Goal: Task Accomplishment & Management: Manage account settings

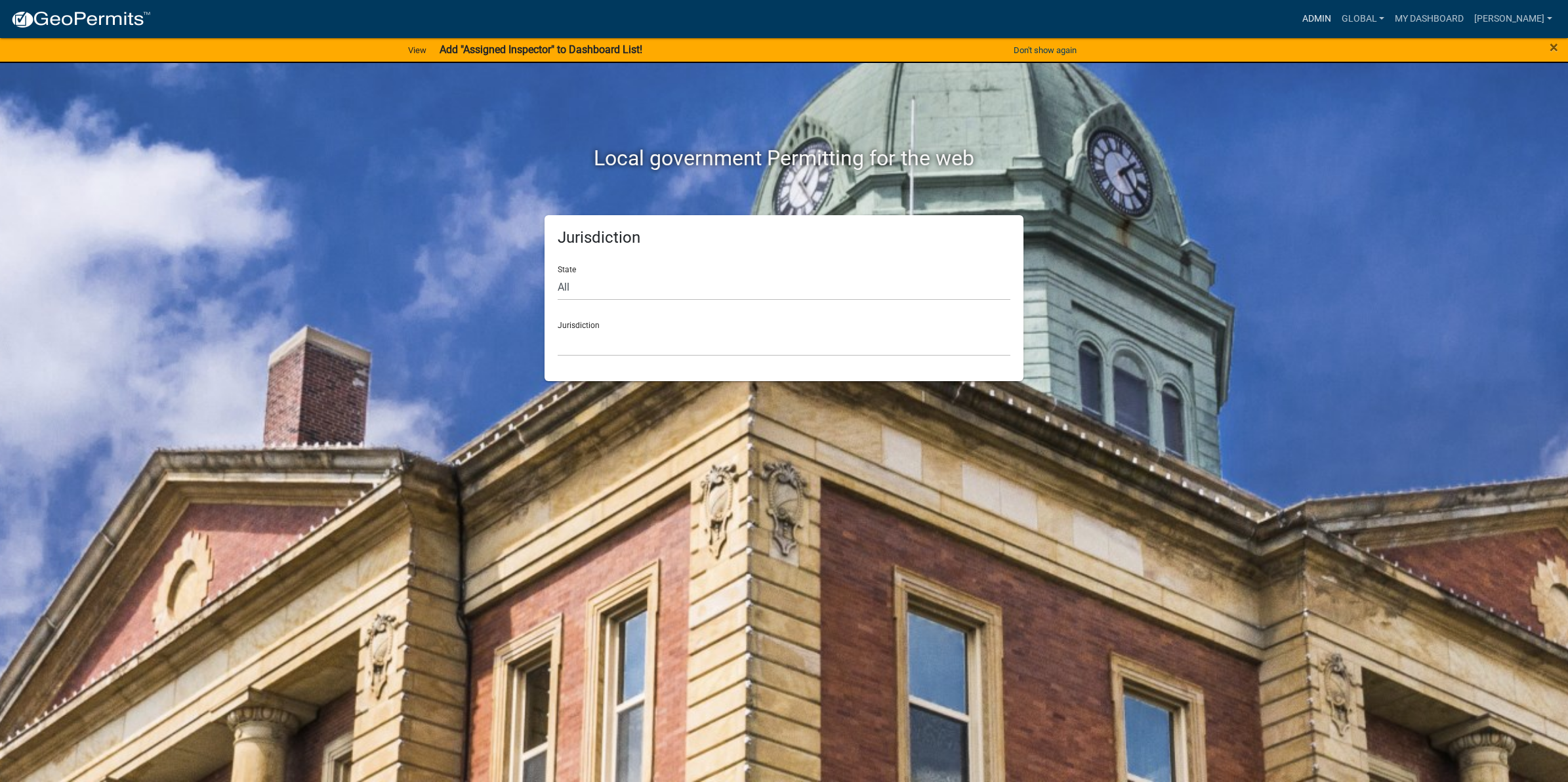
click at [1297, 16] on link "Admin" at bounding box center [1317, 18] width 39 height 25
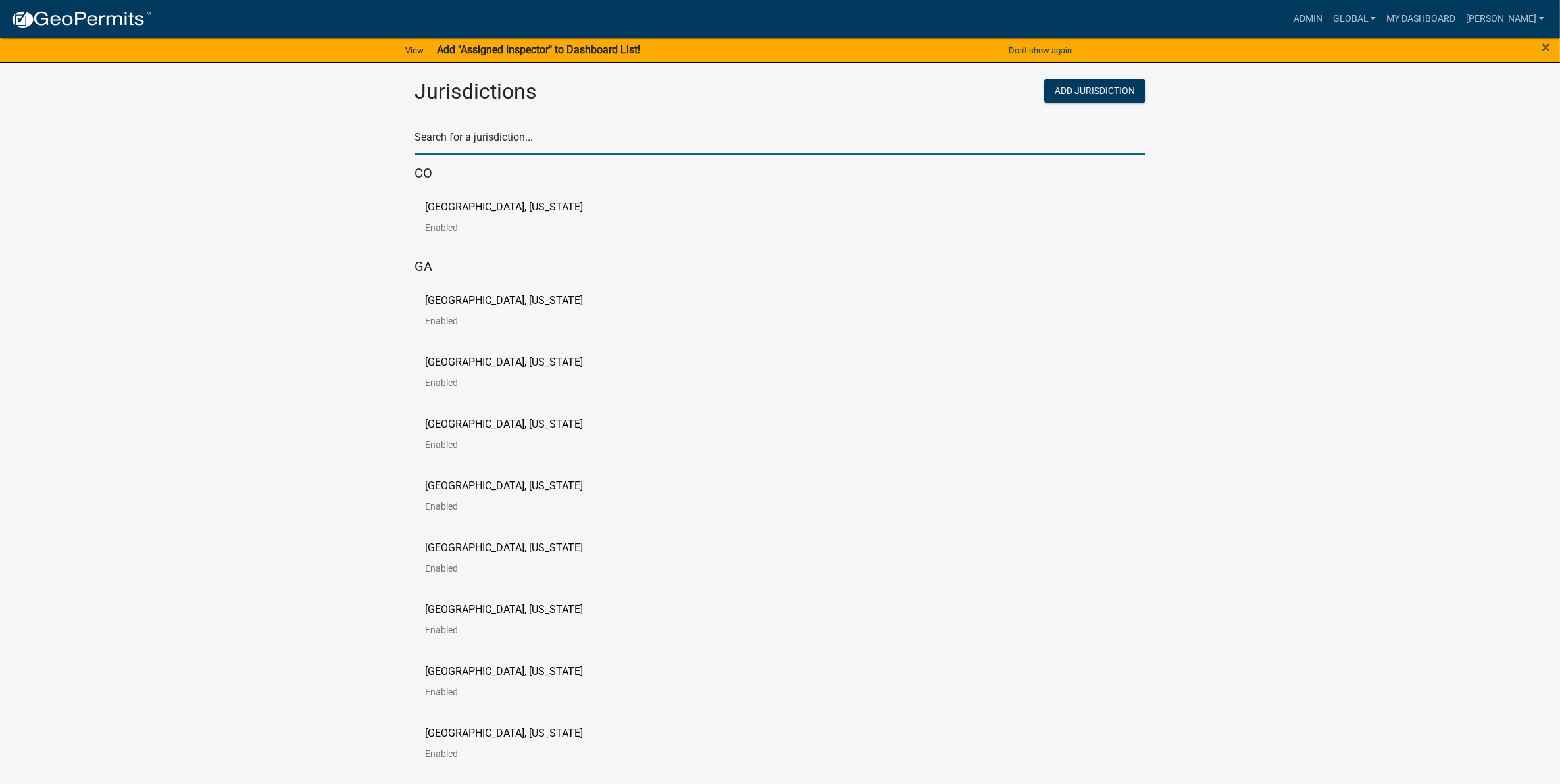
click at [500, 143] on input "text" at bounding box center [780, 141] width 731 height 27
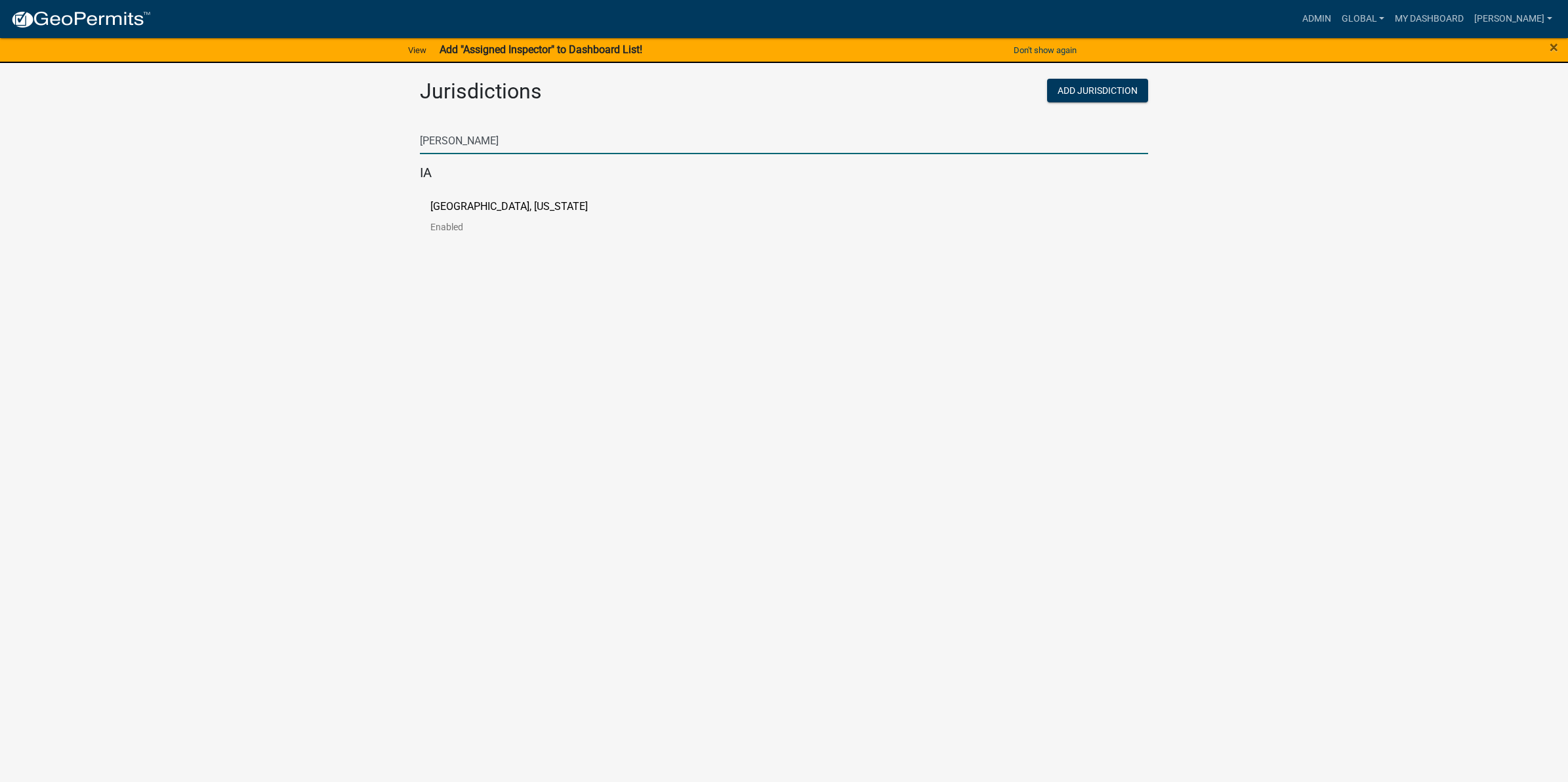
type input "[PERSON_NAME]"
click at [467, 197] on div "[GEOGRAPHIC_DATA], [US_STATE] Enabled" at bounding box center [784, 222] width 729 height 62
click at [467, 202] on p "[GEOGRAPHIC_DATA], [US_STATE]" at bounding box center [509, 207] width 157 height 11
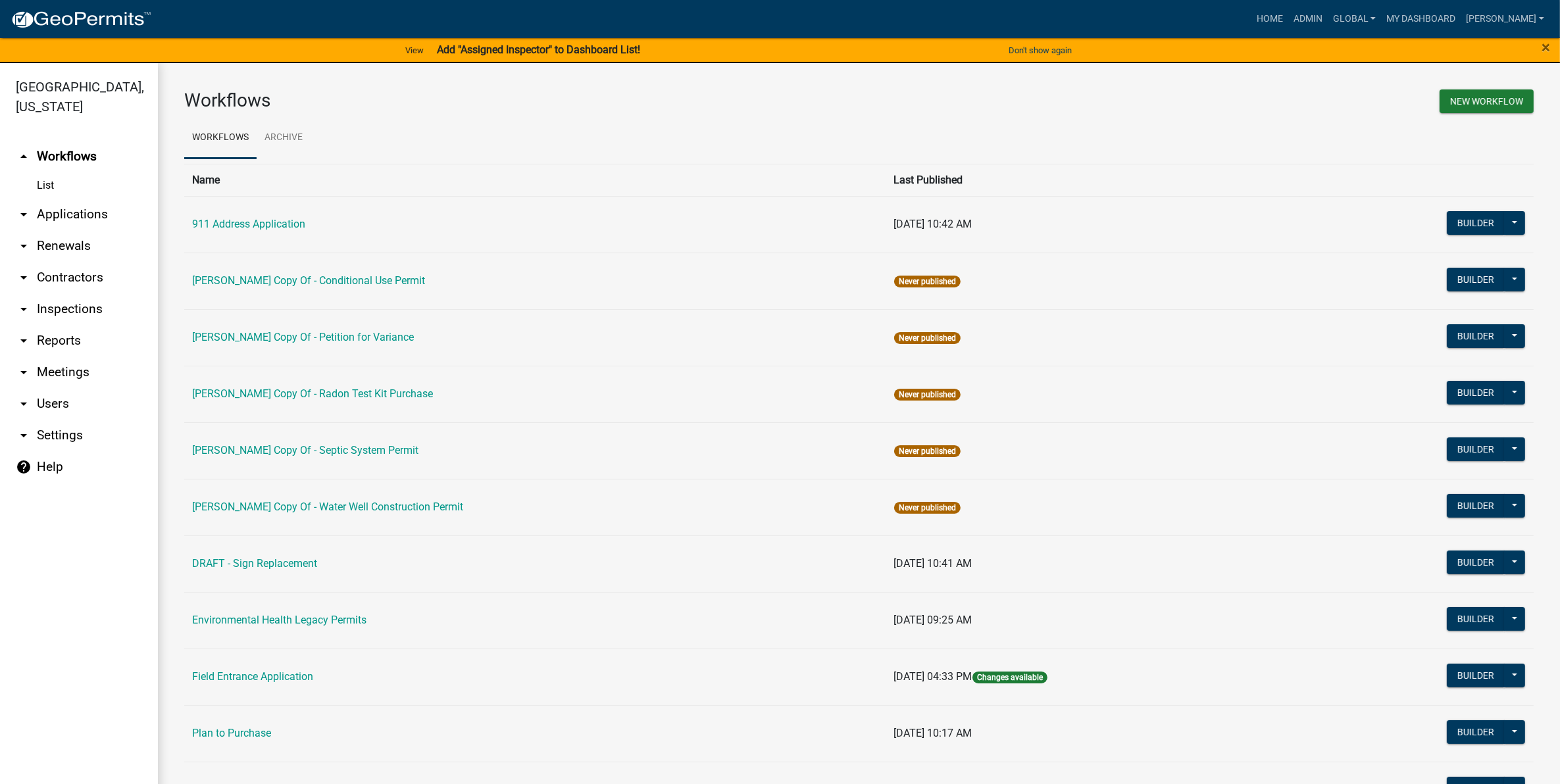
click at [75, 201] on link "arrow_drop_down Applications" at bounding box center [79, 214] width 158 height 32
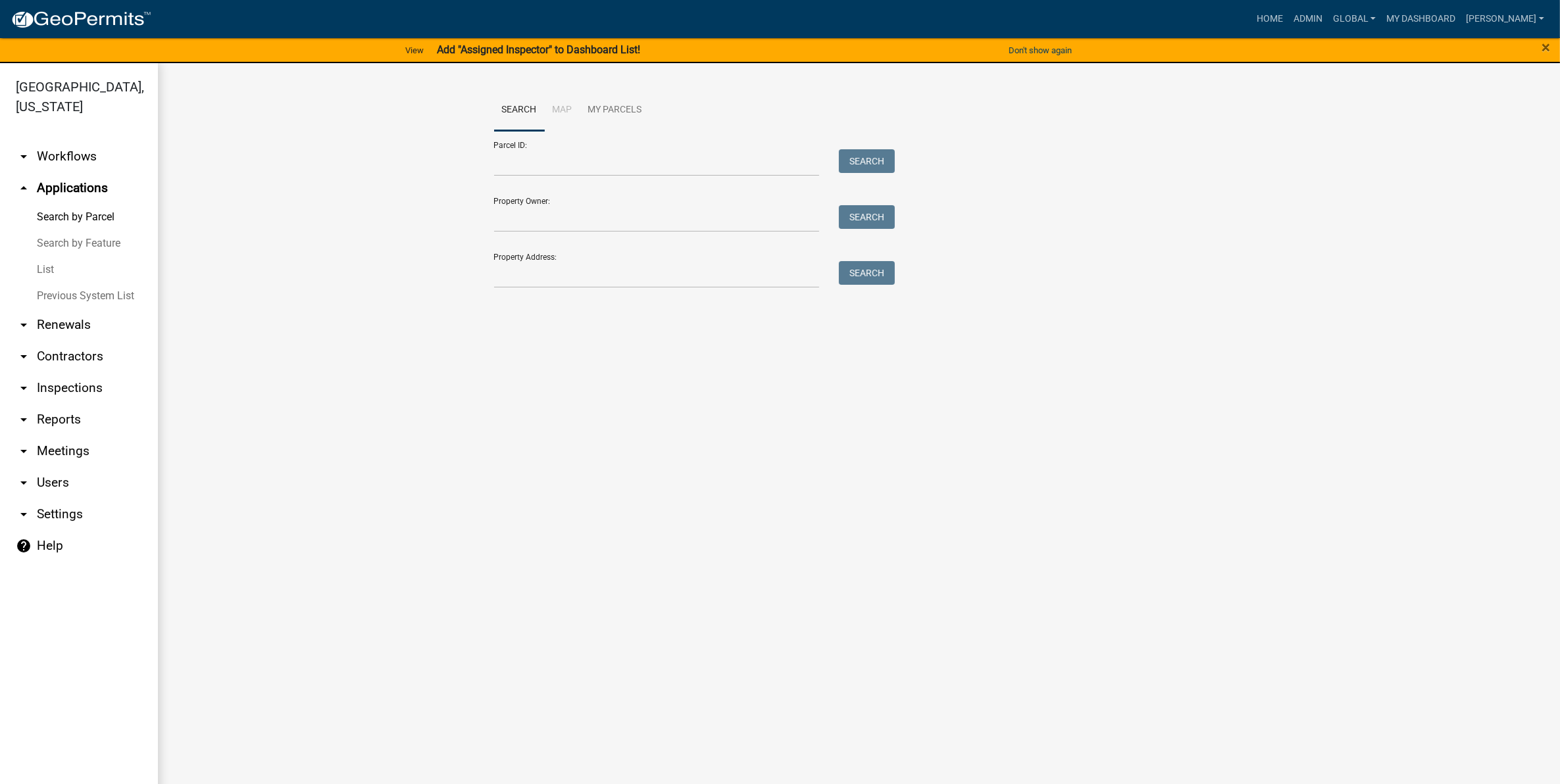
click at [46, 256] on link "List" at bounding box center [79, 269] width 158 height 26
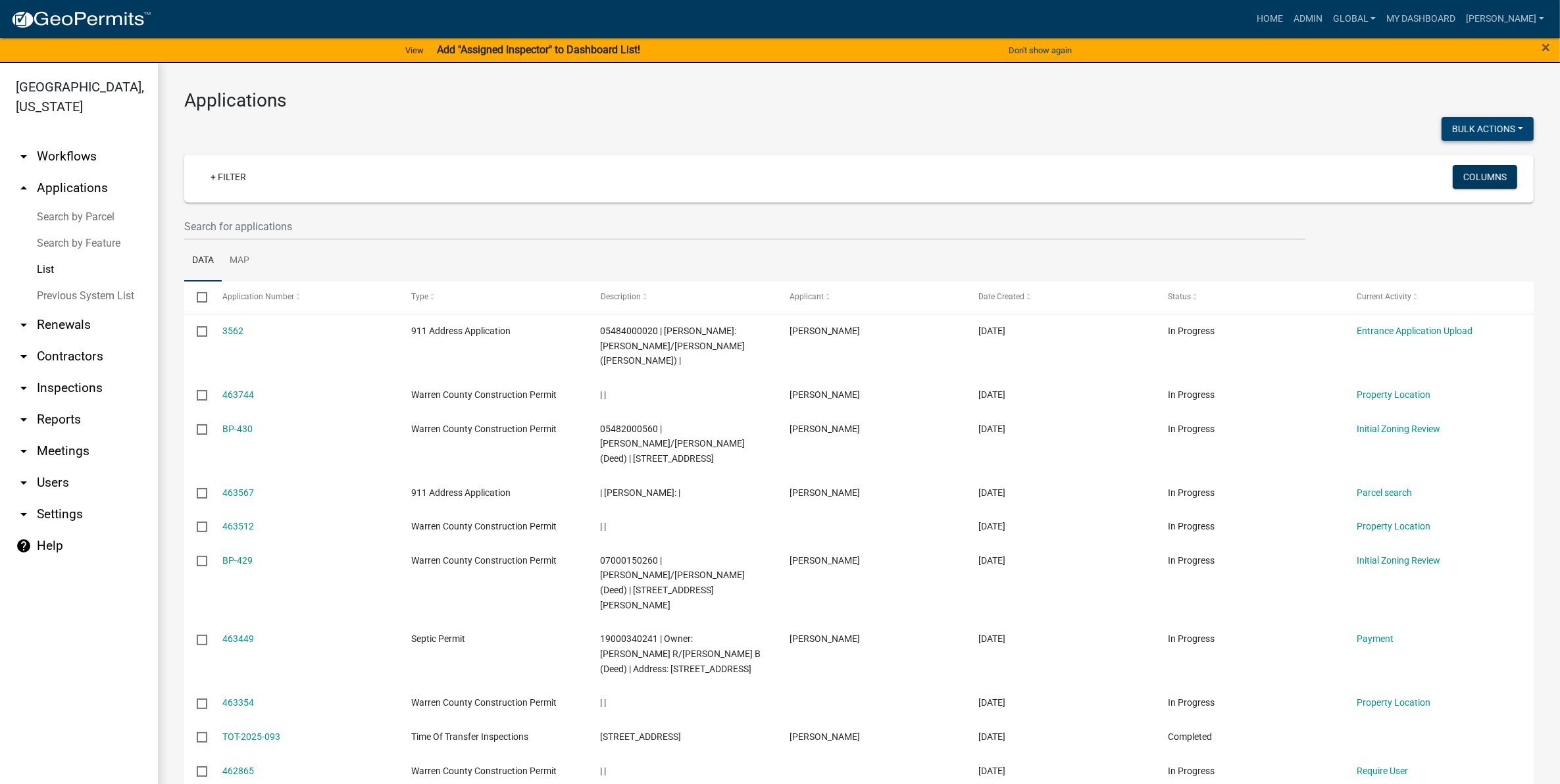
click at [1444, 130] on button "Bulk Actions" at bounding box center [1487, 129] width 92 height 24
click at [1399, 240] on ul "Data Map" at bounding box center [858, 261] width 1349 height 42
click at [1463, 166] on button "Columns" at bounding box center [1485, 177] width 65 height 24
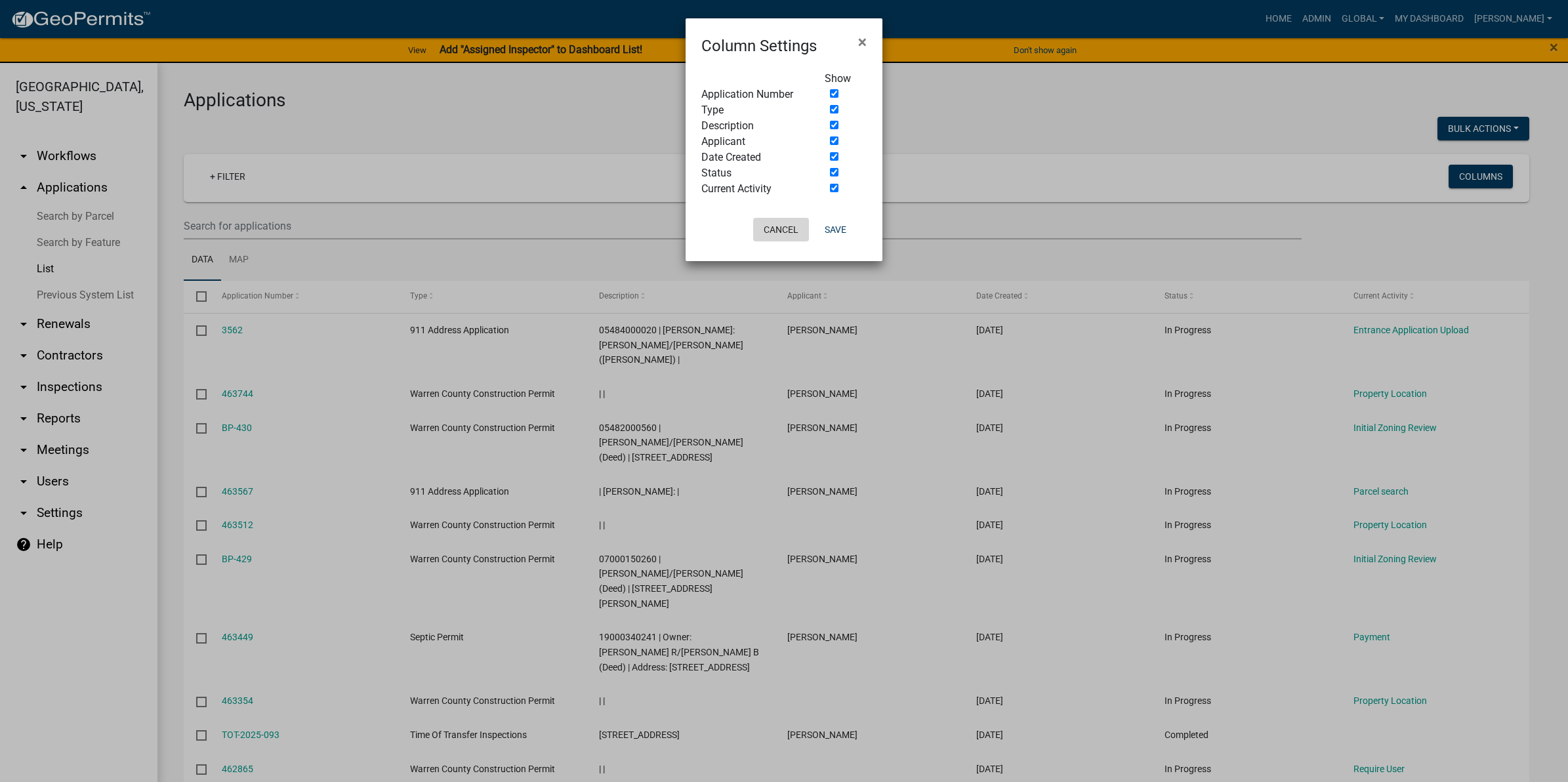
click at [776, 228] on button "Cancel" at bounding box center [780, 230] width 55 height 24
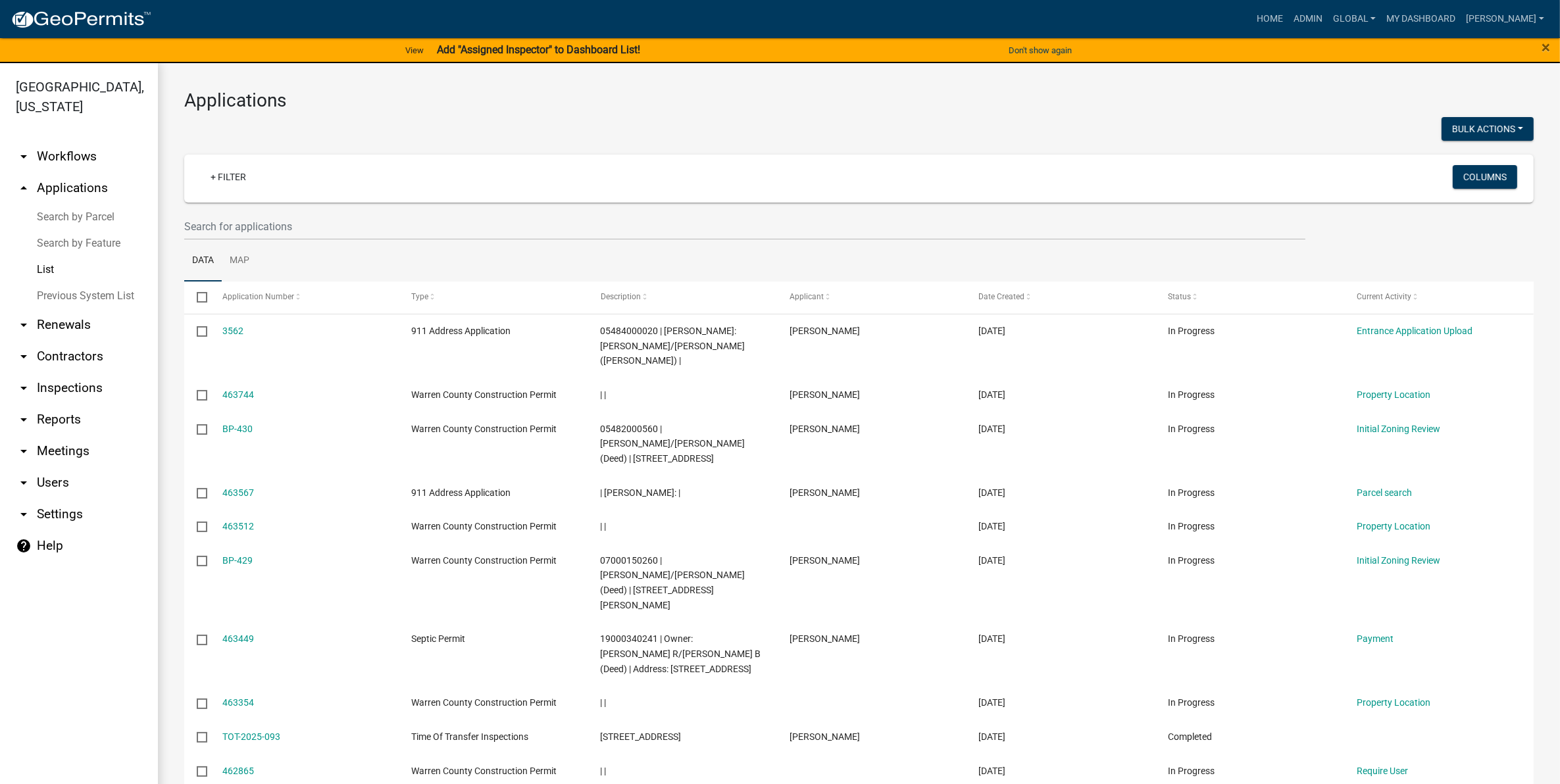
click at [54, 499] on link "arrow_drop_down Settings" at bounding box center [79, 514] width 158 height 32
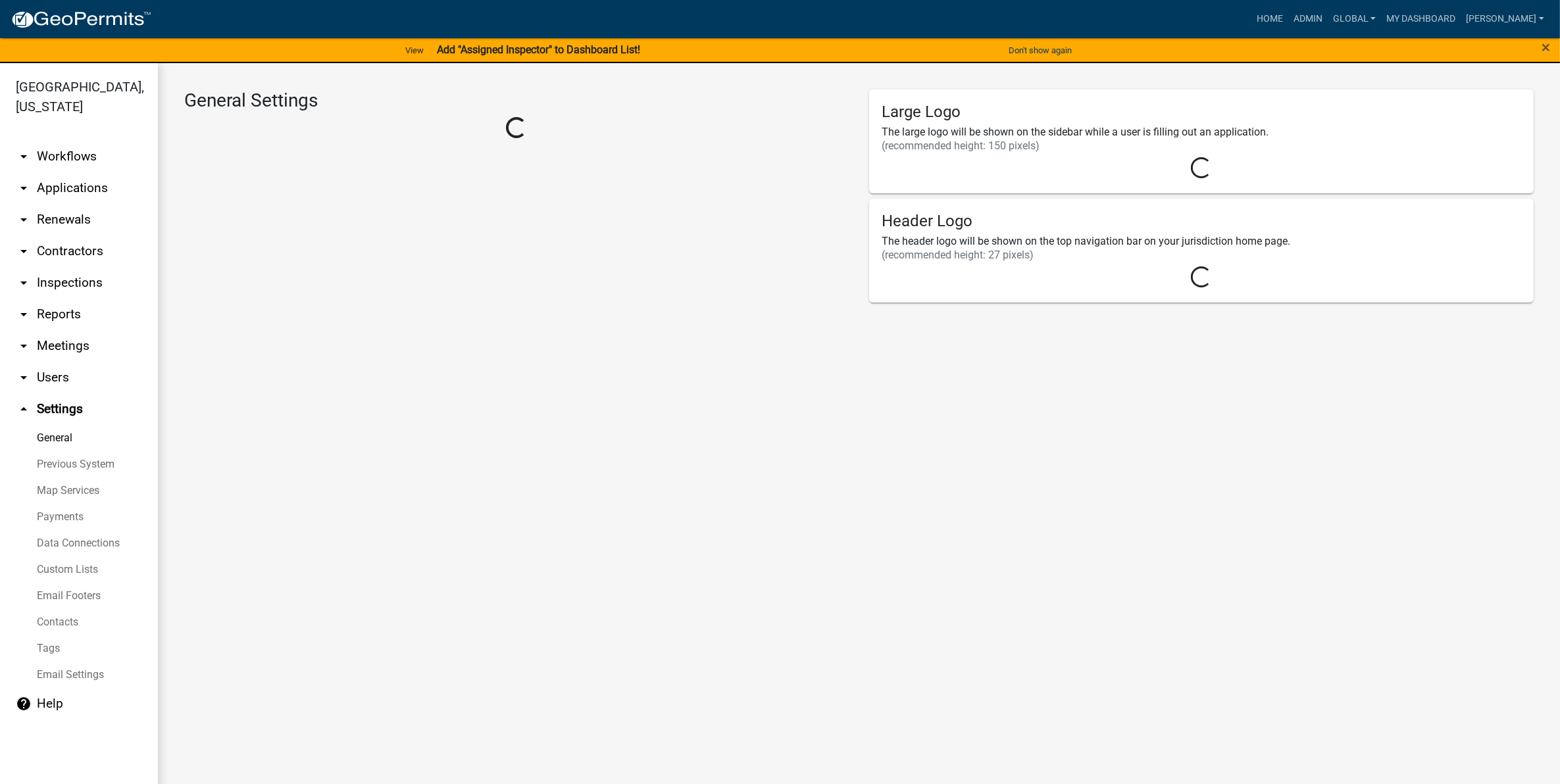
select select "fd6fd05e-b1fa-4eea-9097-95deed638bbd"
select select "IA"
select select "Central Standard Time"
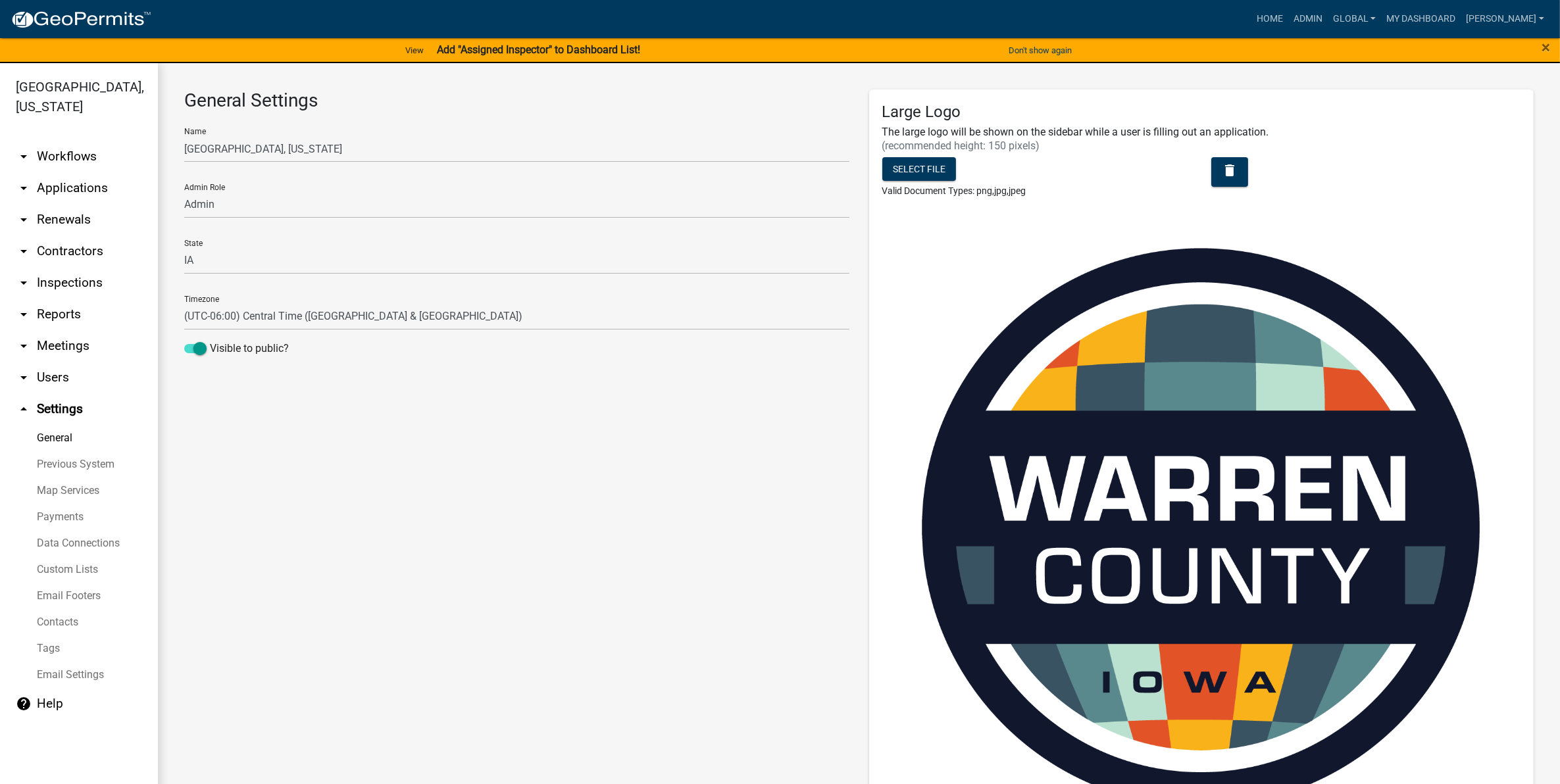
click at [25, 306] on icon "arrow_drop_down" at bounding box center [23, 314] width 16 height 15
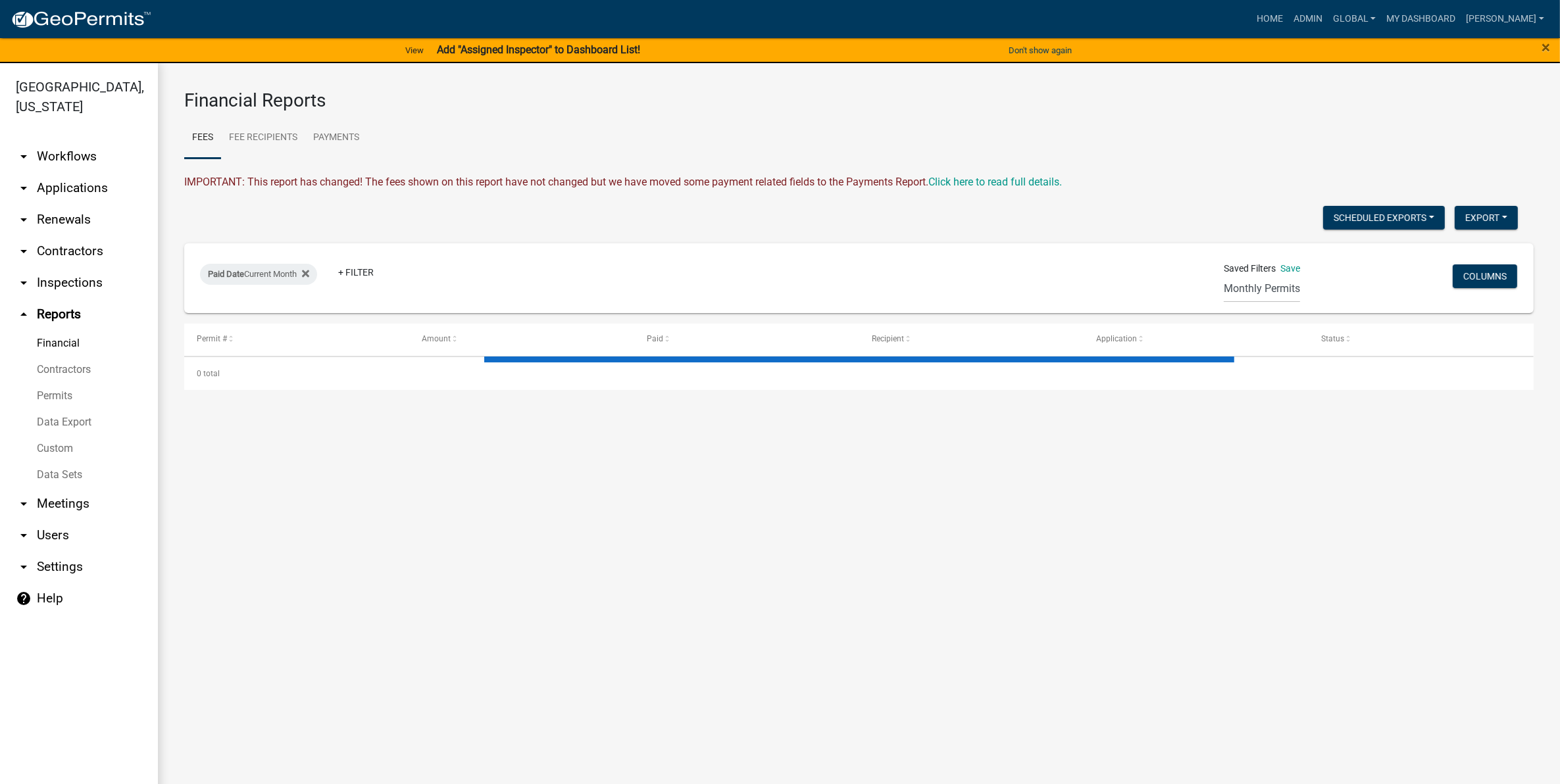
click at [75, 409] on link "Data Export" at bounding box center [79, 422] width 158 height 26
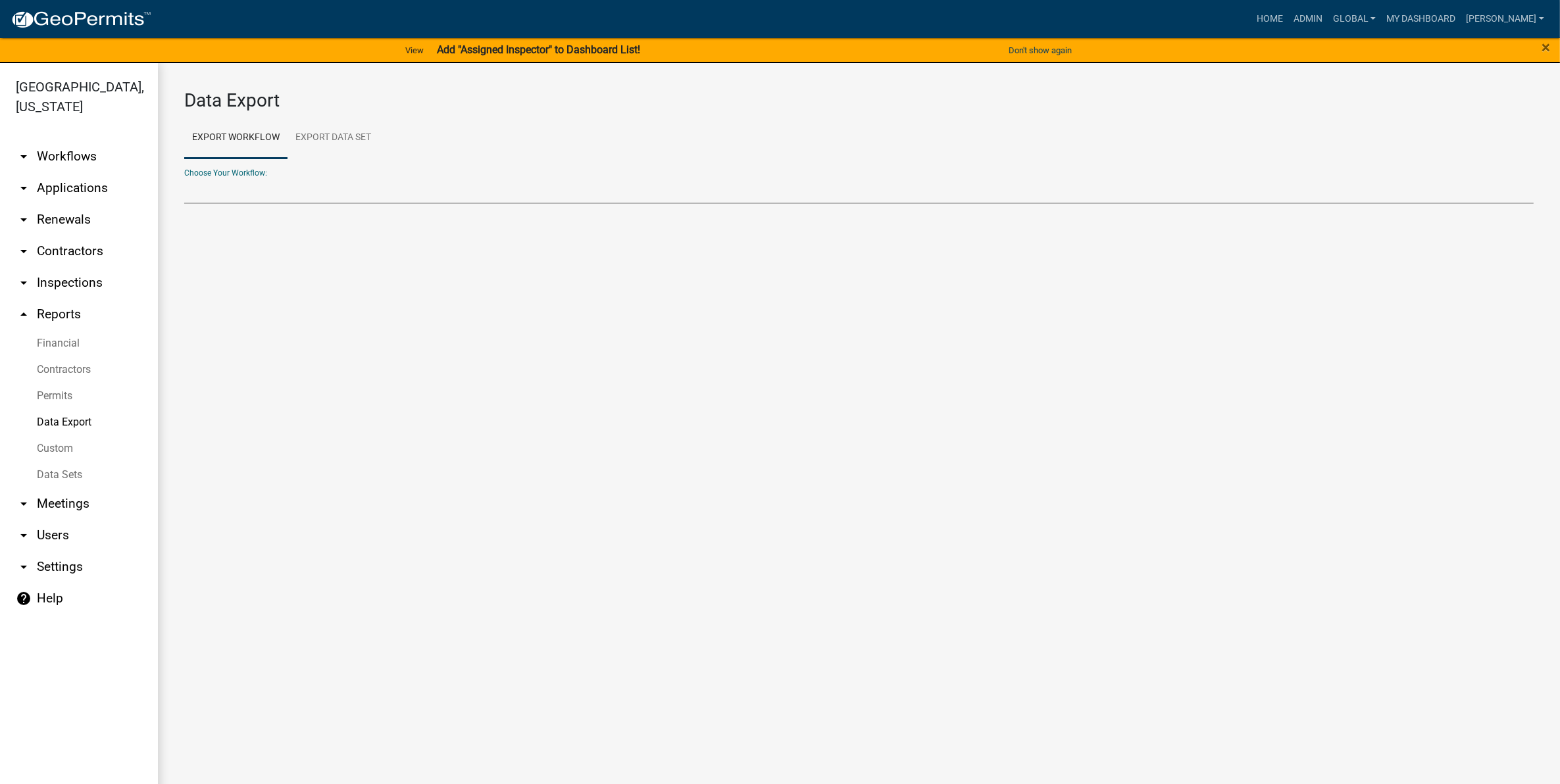
click at [232, 188] on select "911 Address Application Building Contractor Registration Building Contractor Re…" at bounding box center [858, 190] width 1349 height 27
select select "3: Object"
click at [184, 177] on select "911 Address Application Building Contractor Registration Building Contractor Re…" at bounding box center [858, 190] width 1349 height 27
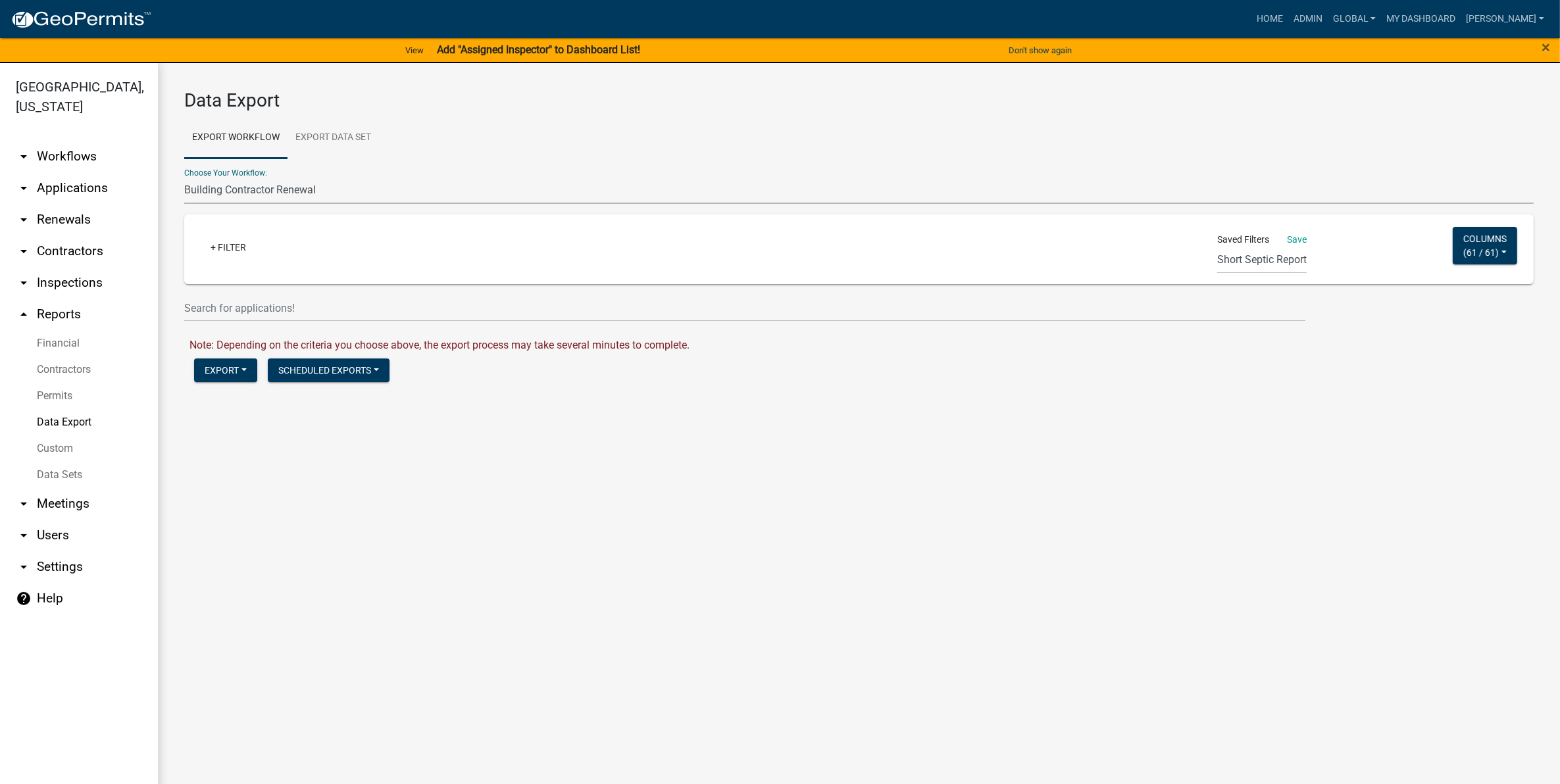
click at [47, 462] on link "Data Sets" at bounding box center [79, 475] width 158 height 26
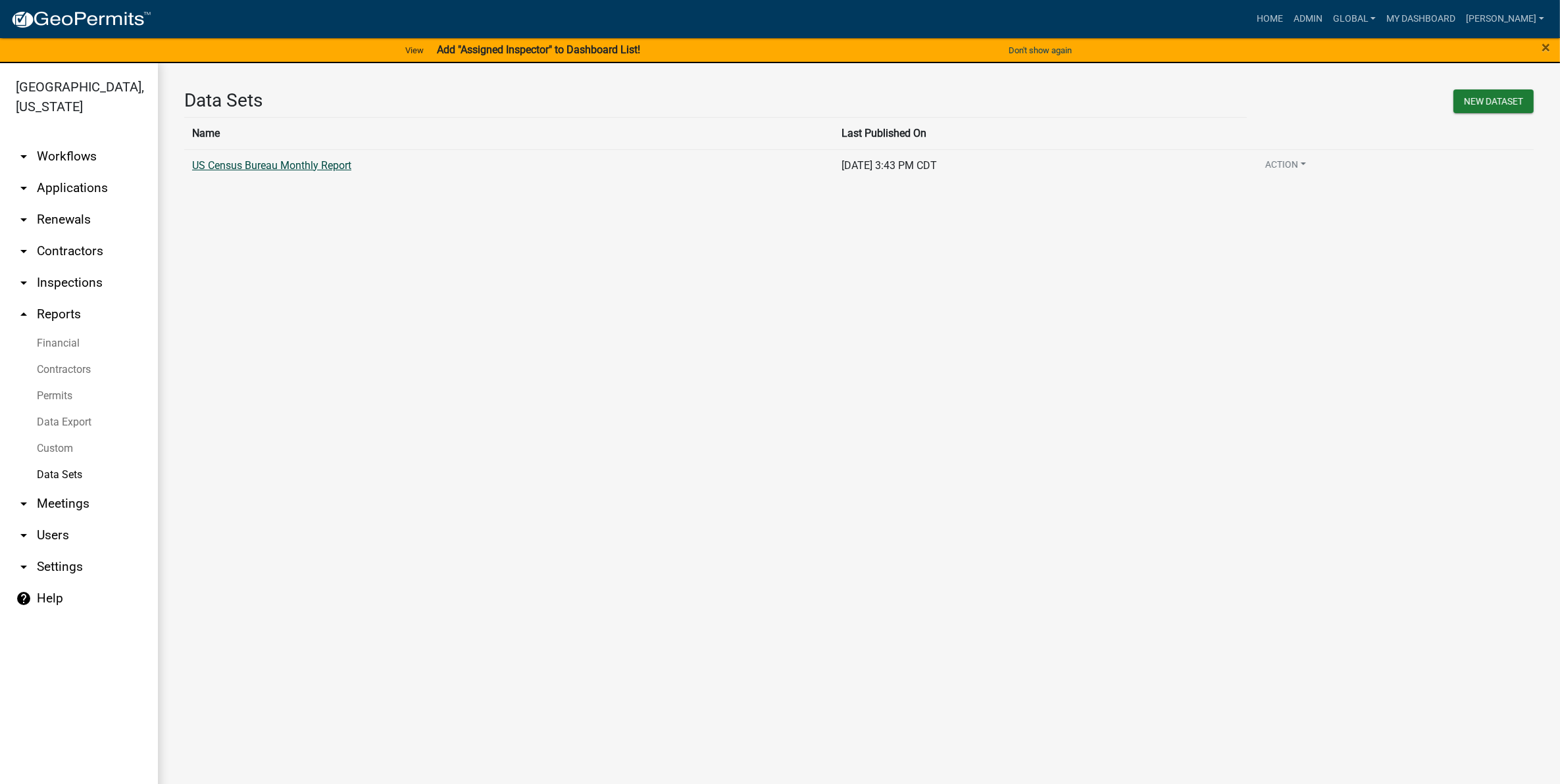
click at [227, 171] on link "US Census Bureau Monthly Report" at bounding box center [272, 166] width 159 height 13
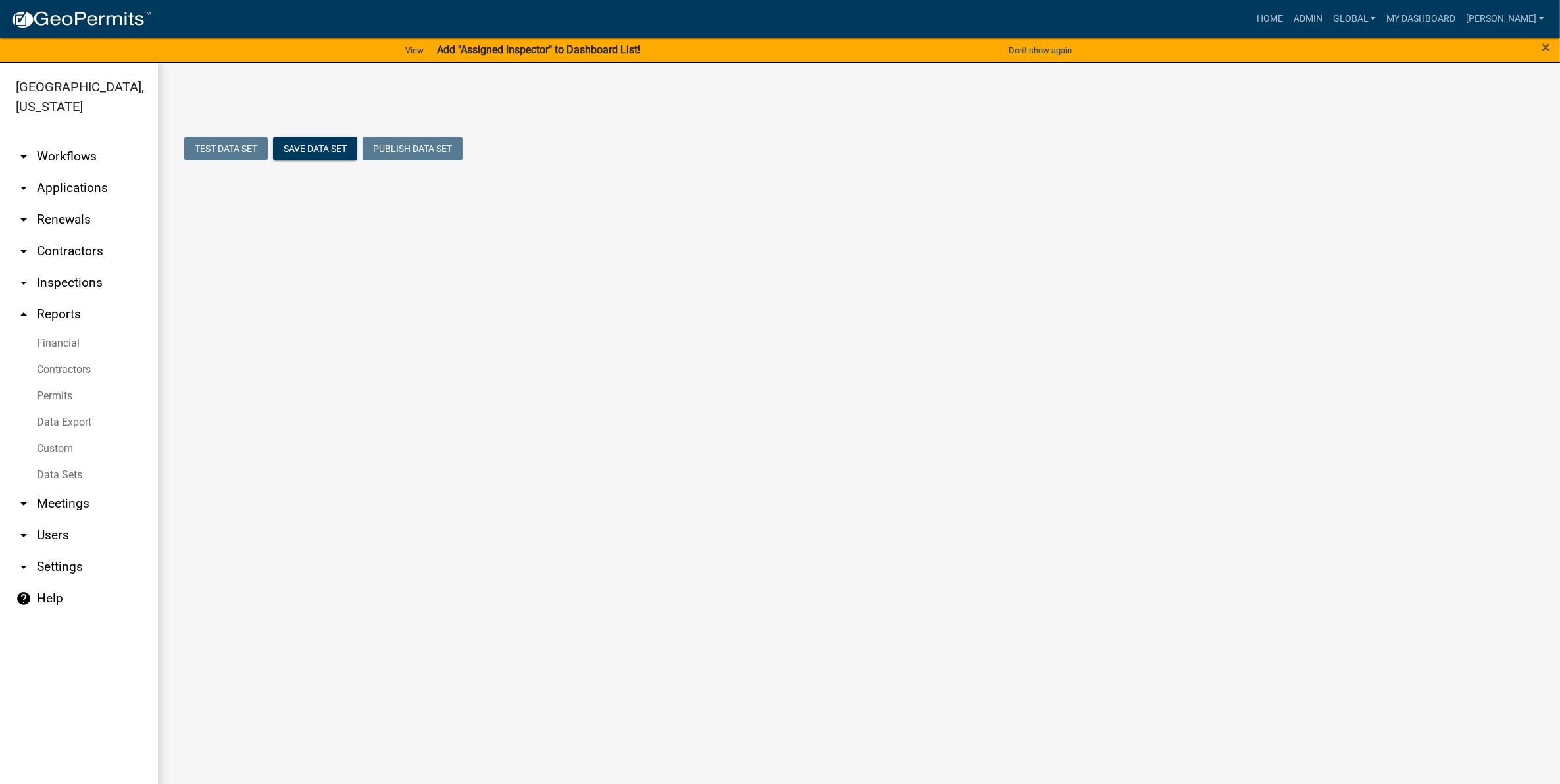
select select "Issue Date"
select select "455d5309-2300-47fe-81fd-fe814d09cd0c"
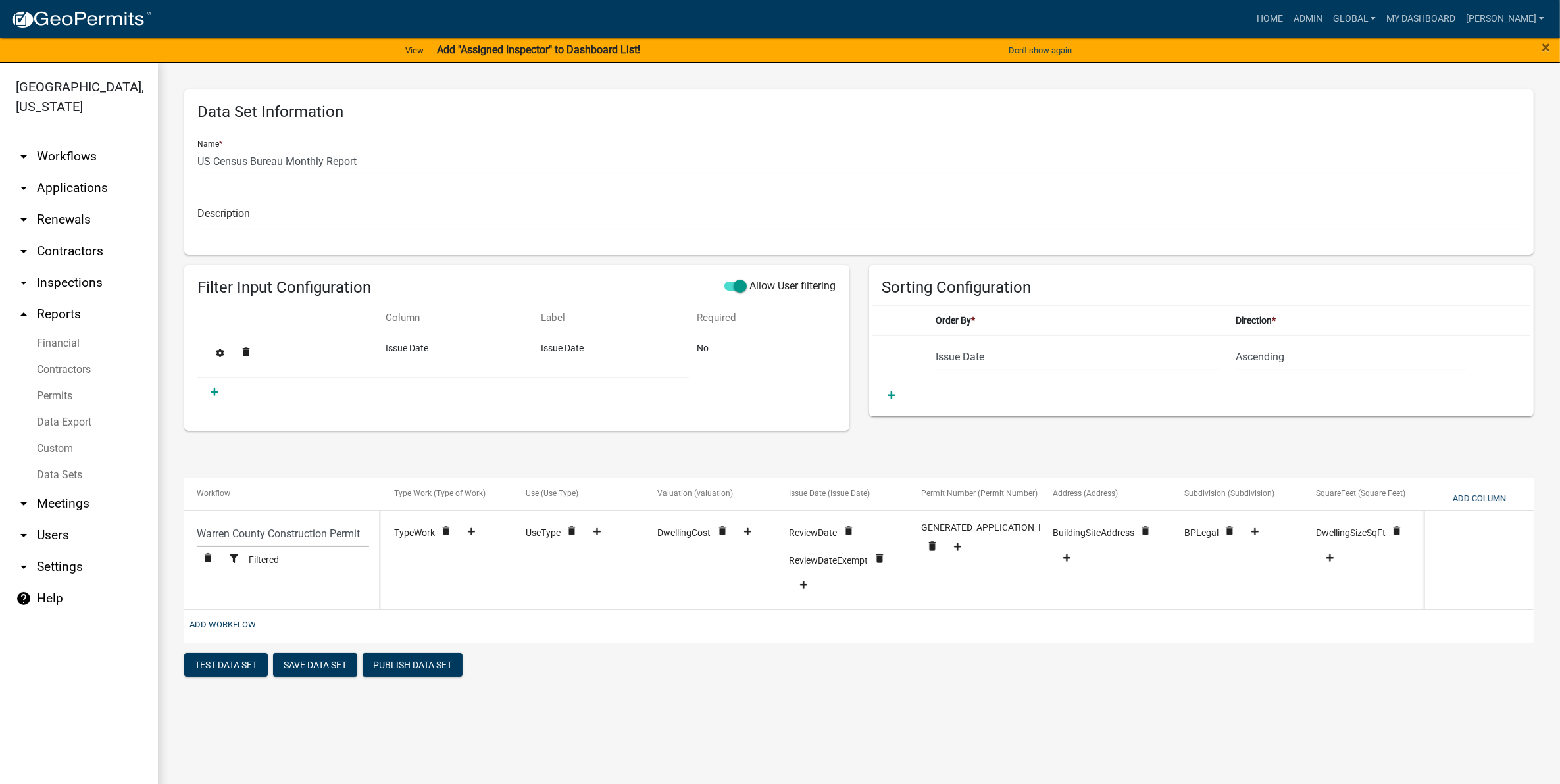
click at [75, 409] on link "Data Export" at bounding box center [79, 422] width 158 height 26
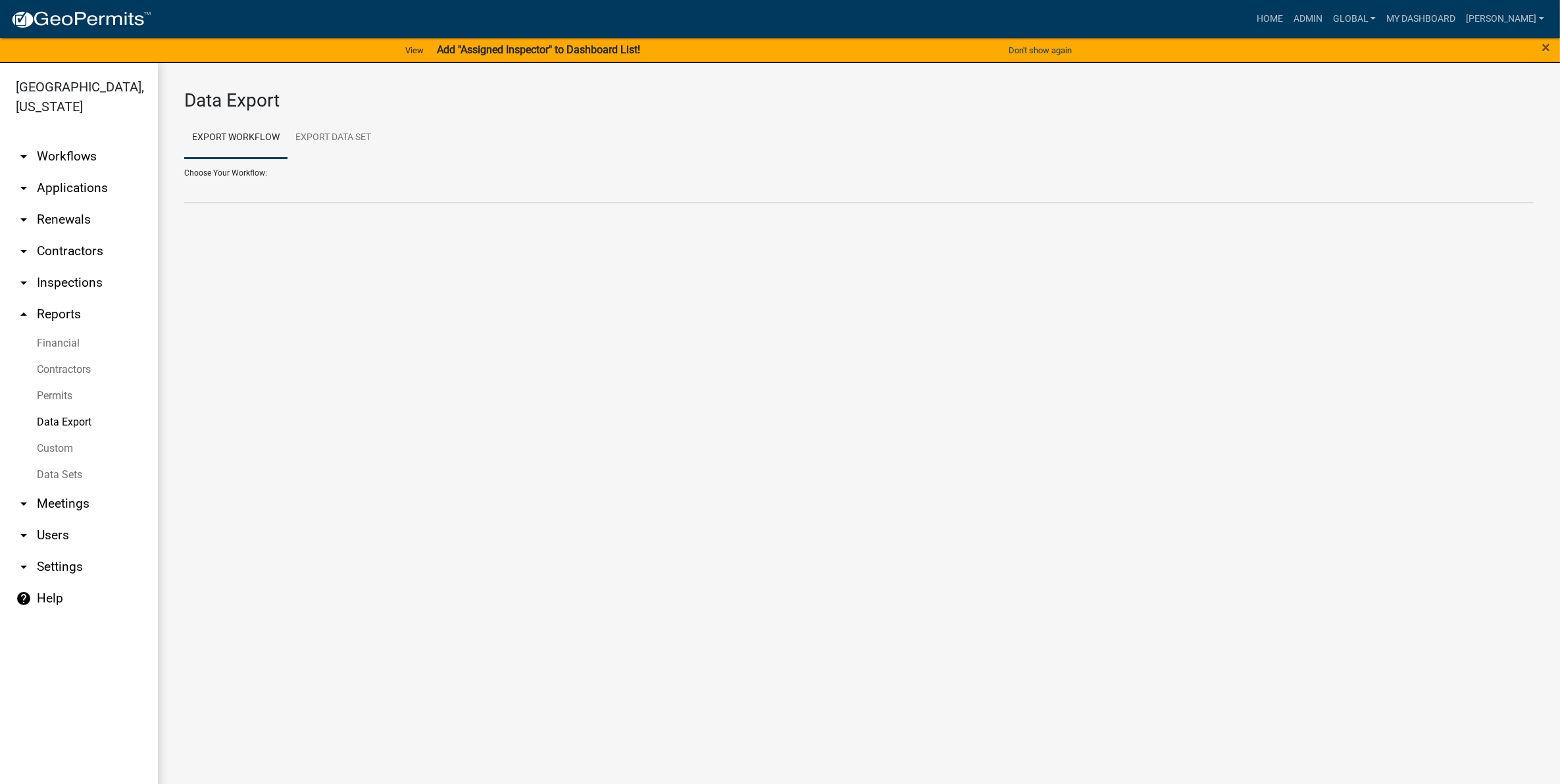
click at [45, 520] on link "arrow_drop_down Users" at bounding box center [79, 535] width 158 height 32
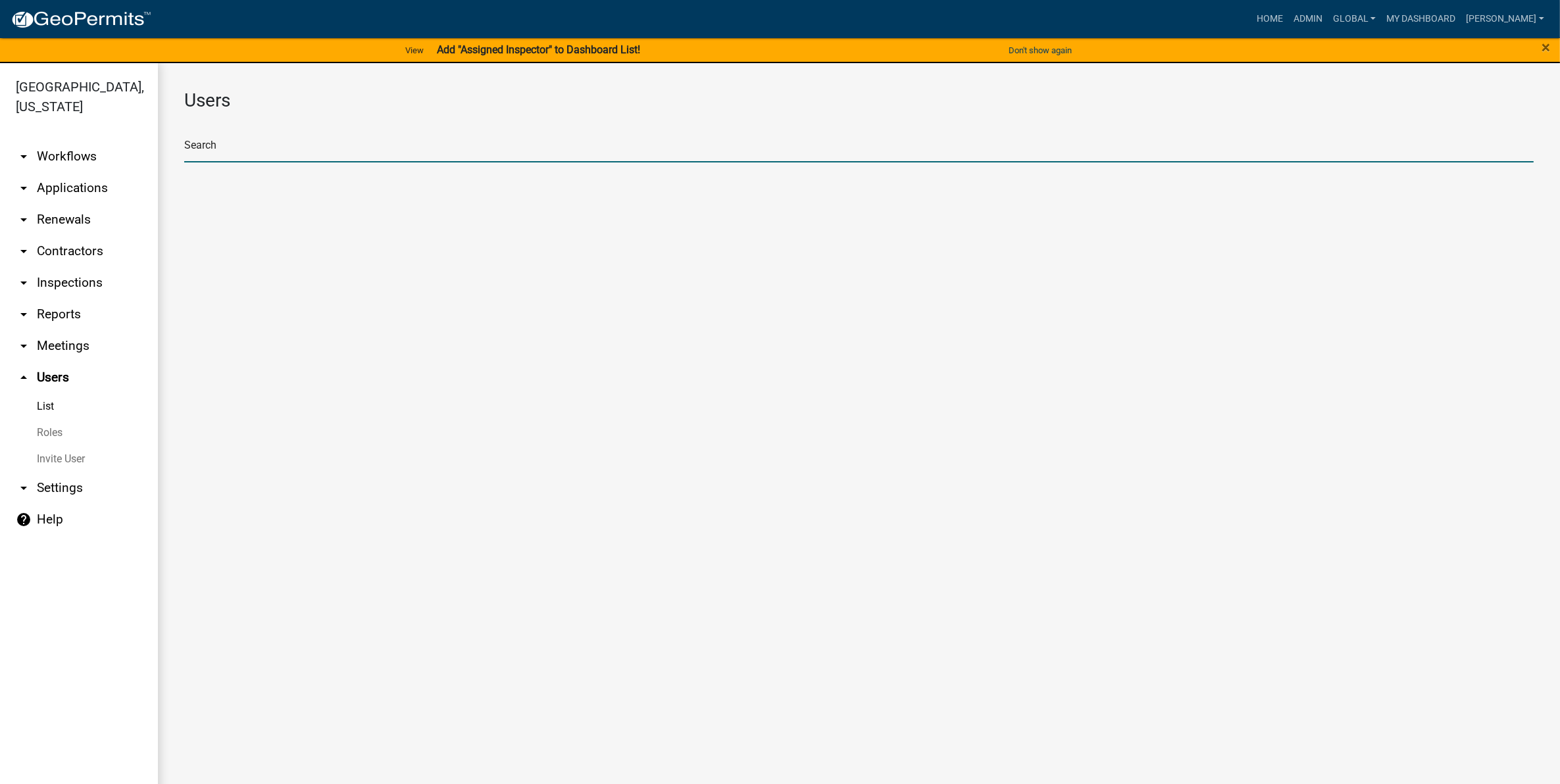
click at [290, 139] on input "text" at bounding box center [858, 149] width 1349 height 27
type input "mark"
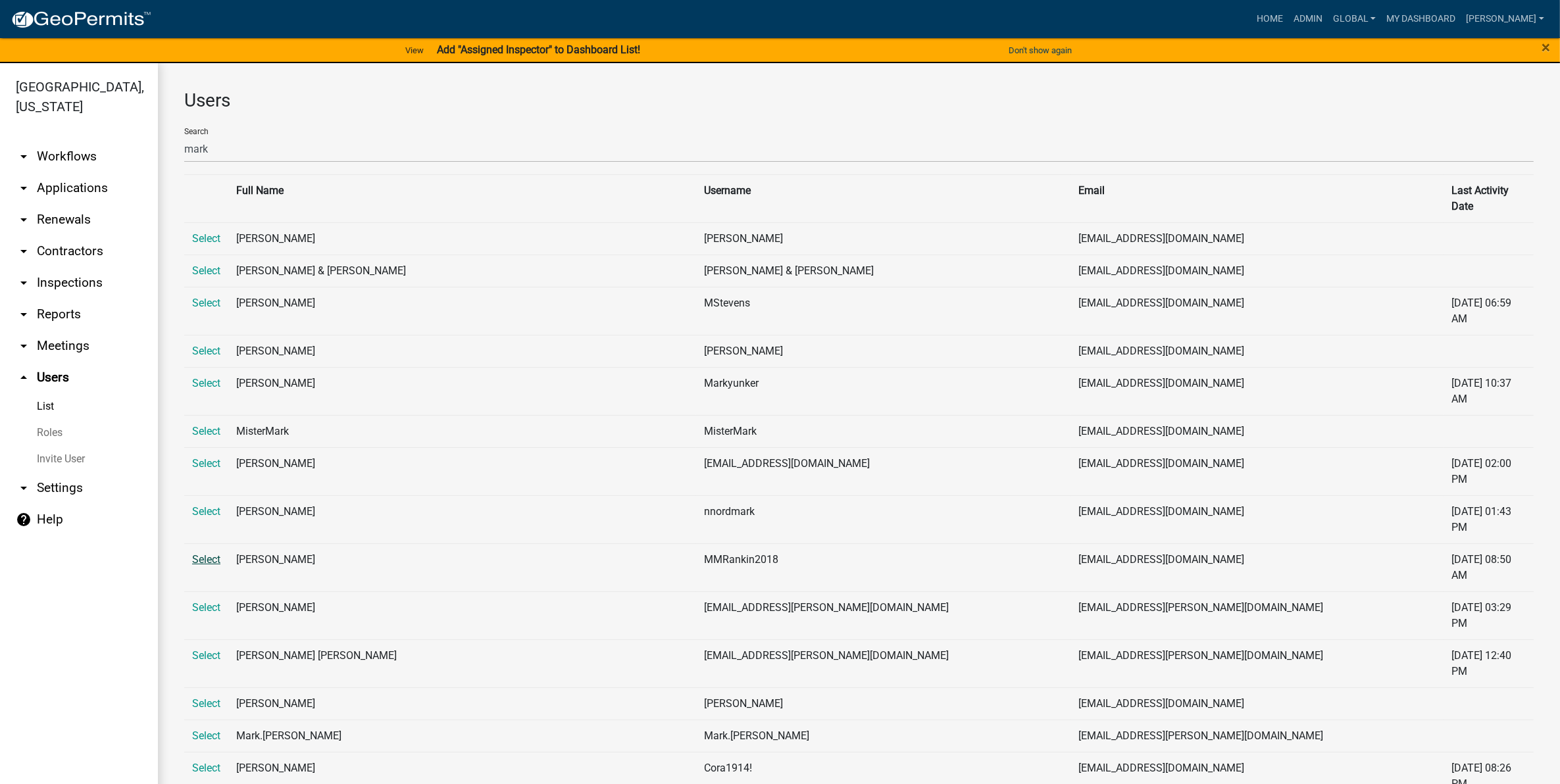
click at [204, 553] on link "Select" at bounding box center [206, 559] width 28 height 13
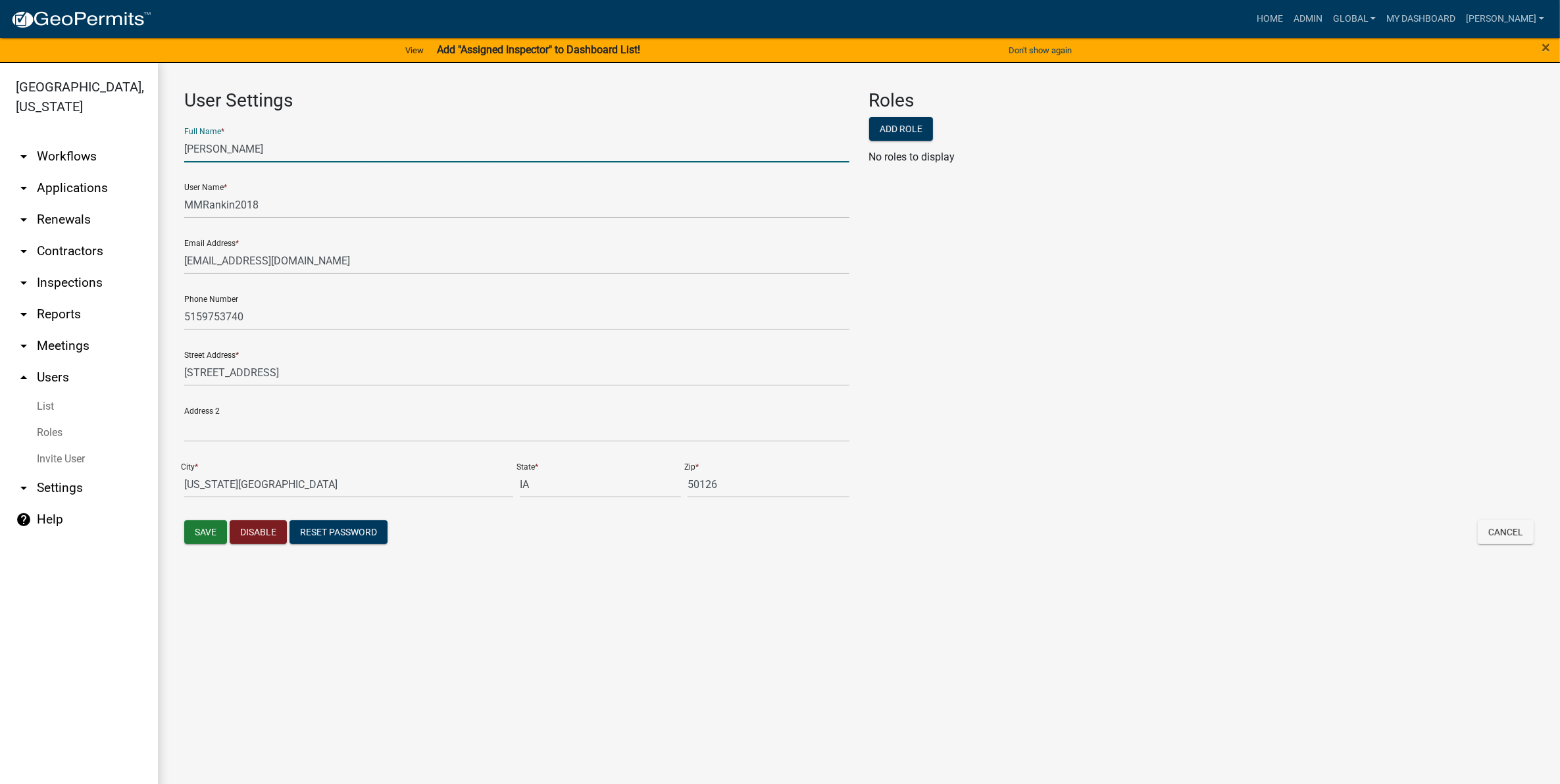
drag, startPoint x: 258, startPoint y: 146, endPoint x: 182, endPoint y: 148, distance: 76.0
click at [182, 148] on div "User Settings Full Name * [PERSON_NAME] User Name * MMRankin2018 Email Address …" at bounding box center [516, 305] width 685 height 431
click at [1048, 263] on div "Roles Add Role No roles to display" at bounding box center [1202, 305] width 685 height 431
click at [59, 173] on link "arrow_drop_down Applications" at bounding box center [79, 188] width 158 height 32
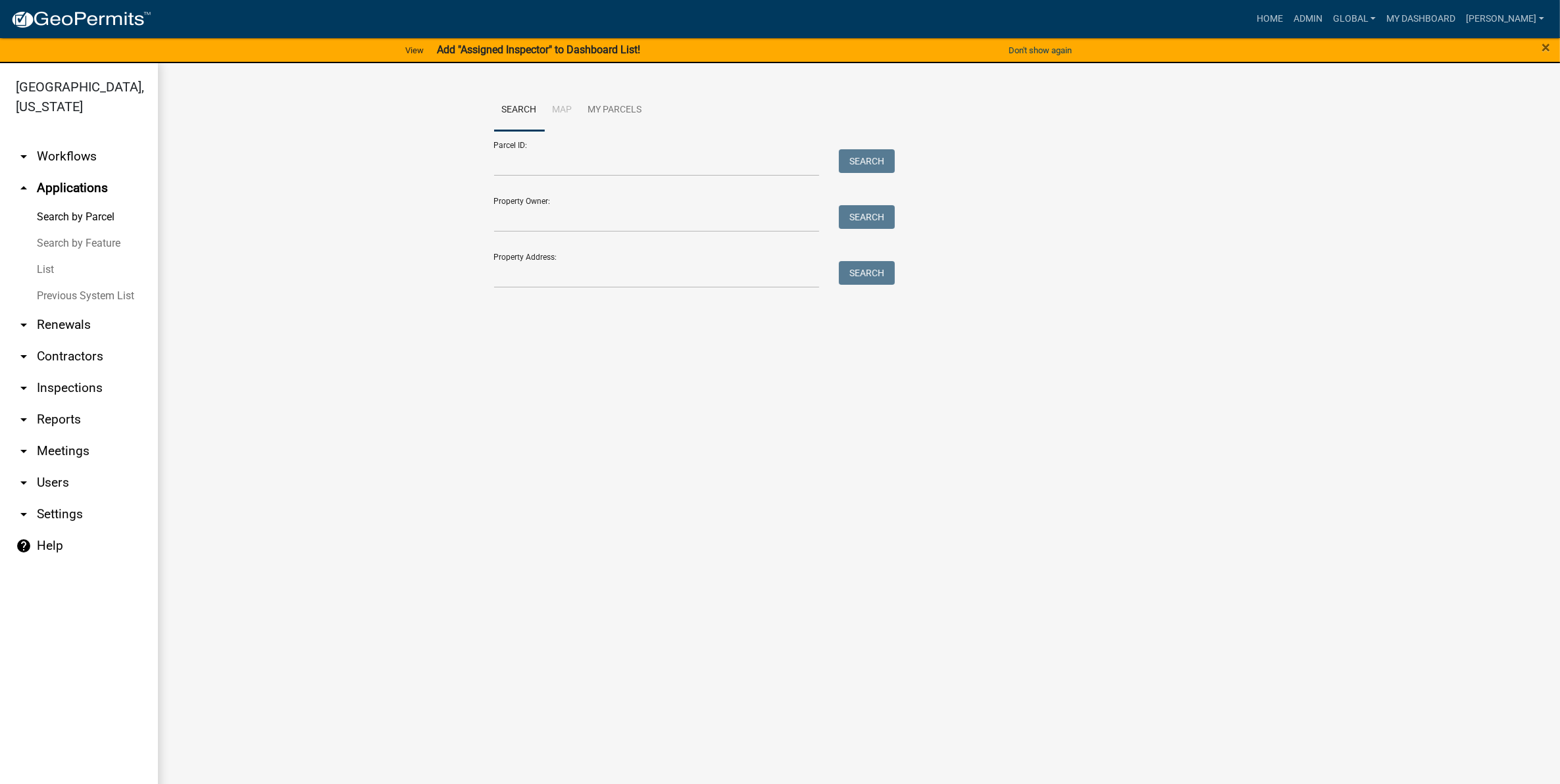
click at [50, 256] on link "List" at bounding box center [79, 269] width 158 height 26
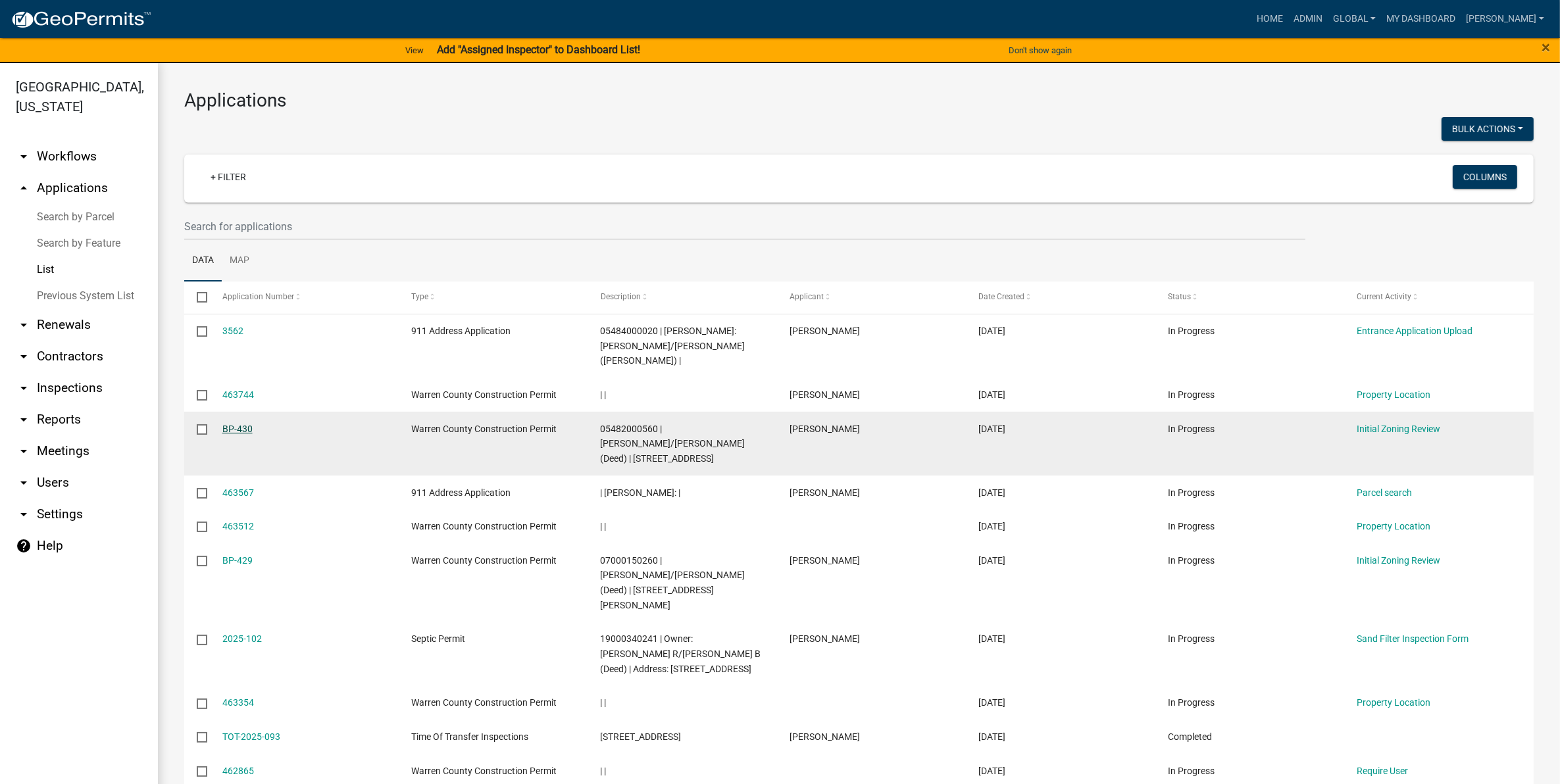
click at [234, 423] on link "BP-430" at bounding box center [237, 428] width 30 height 11
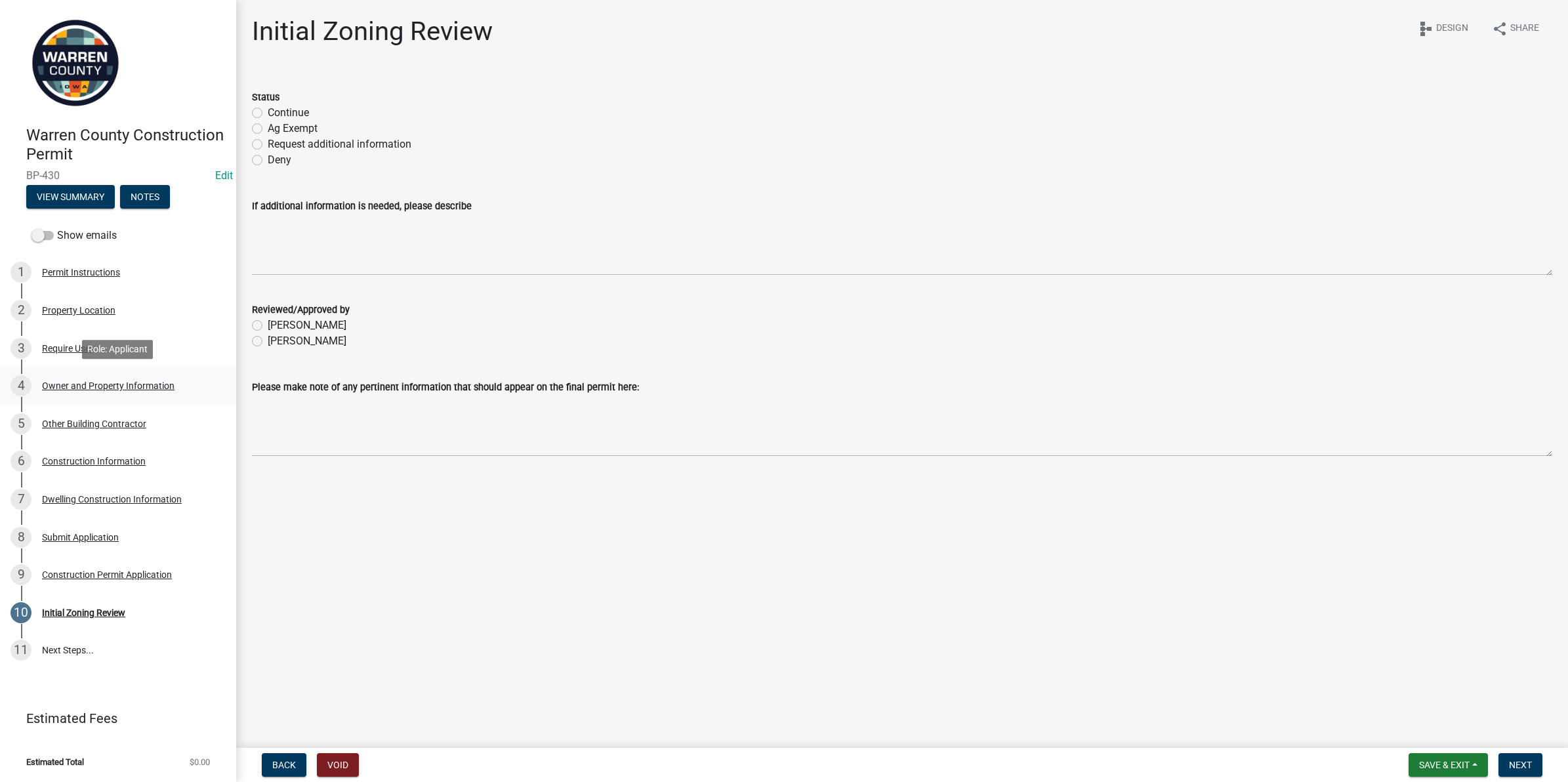
click at [81, 382] on div "Owner and Property Information" at bounding box center [108, 386] width 133 height 9
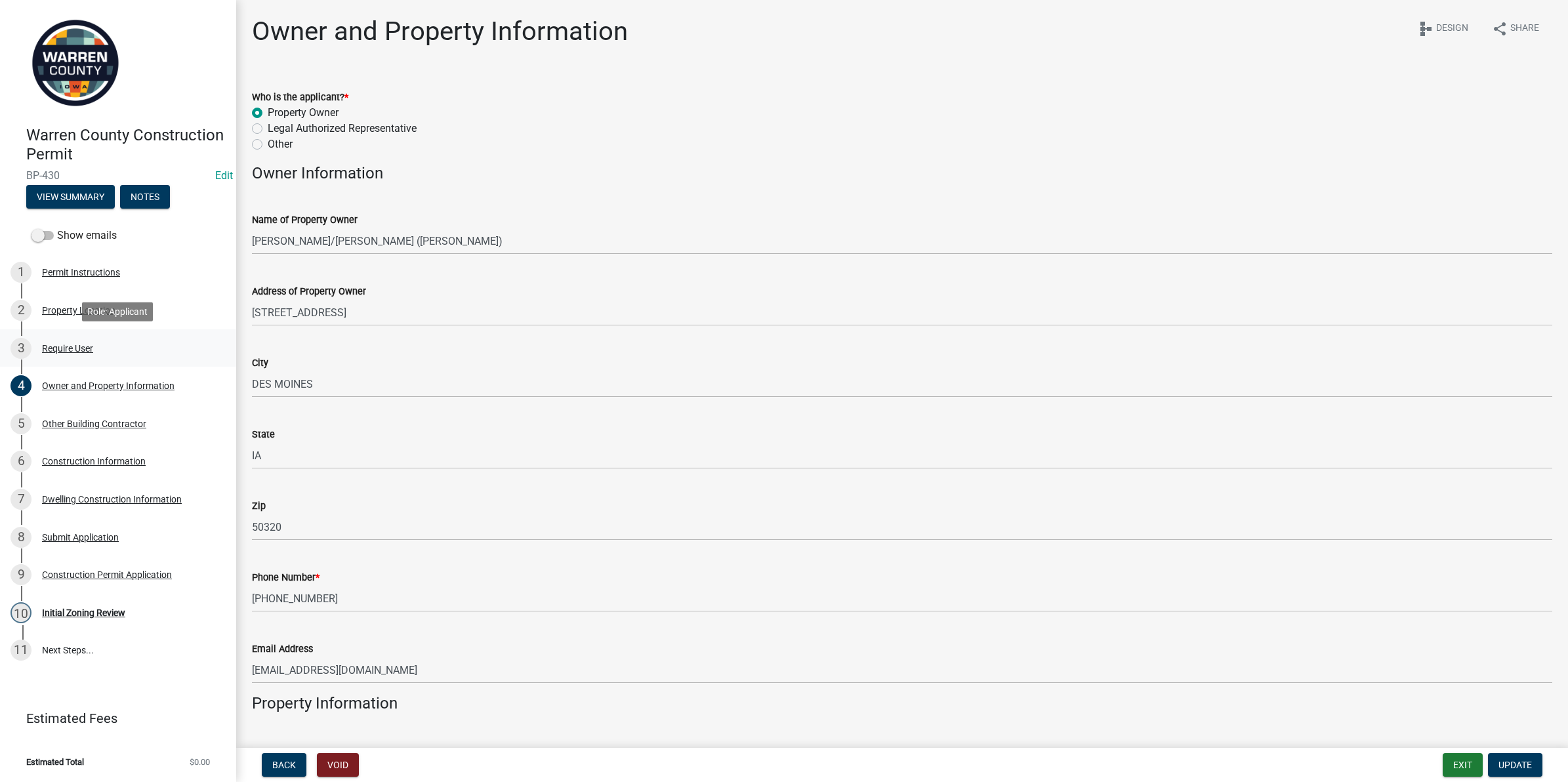
click at [50, 338] on div "3 Require User" at bounding box center [112, 348] width 204 height 21
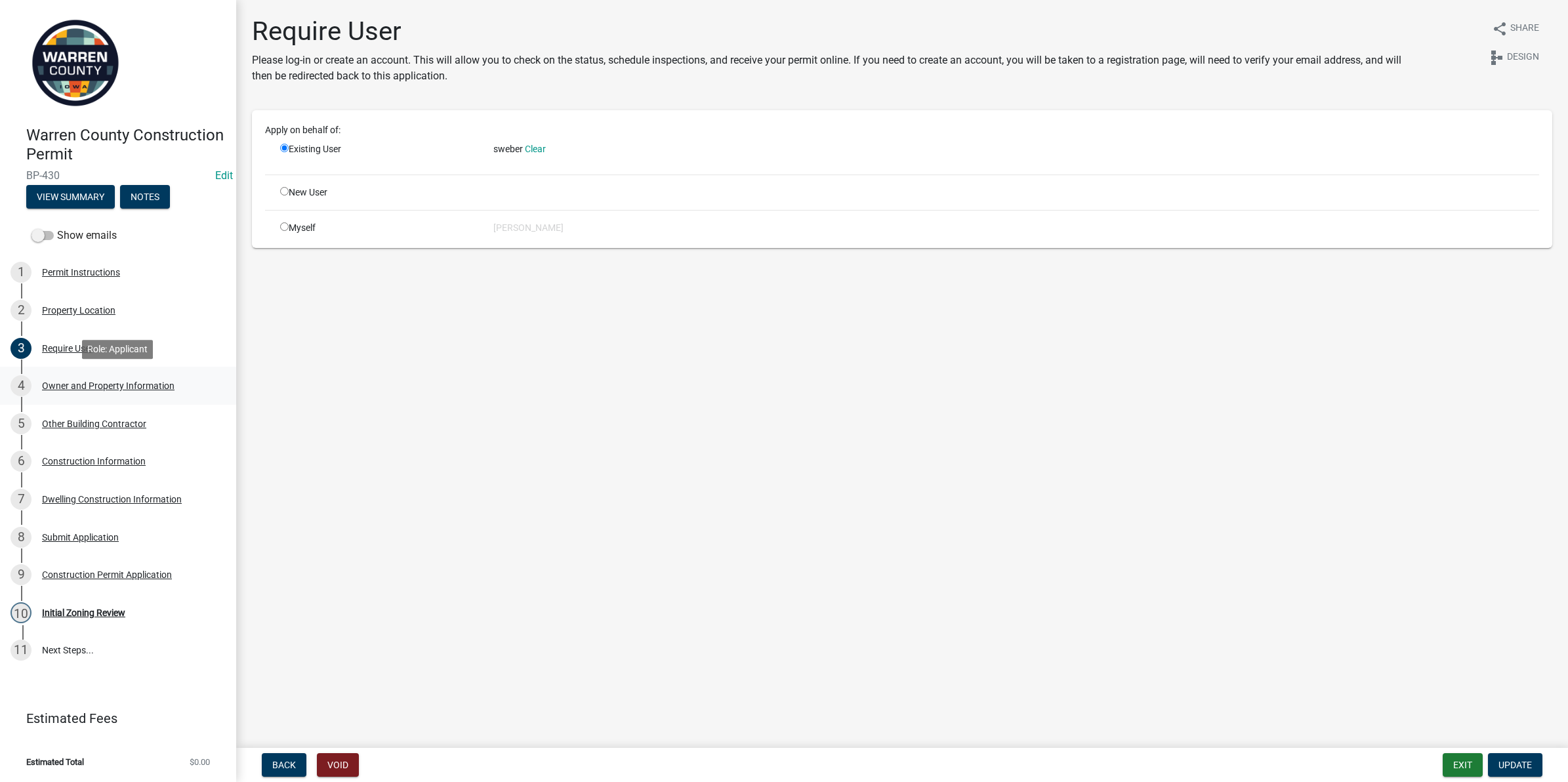
click at [75, 389] on div "Owner and Property Information" at bounding box center [108, 386] width 133 height 9
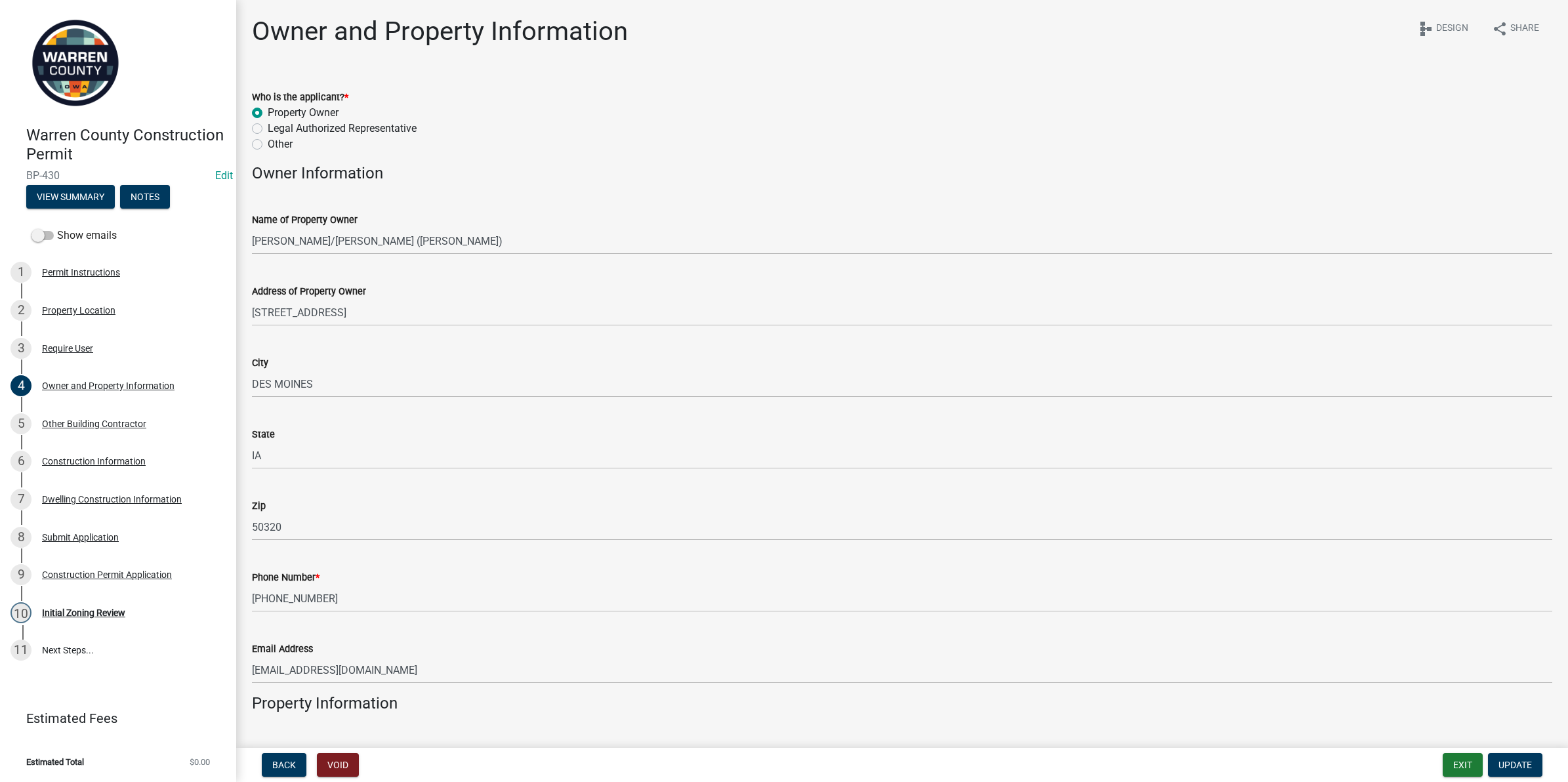
click at [494, 214] on div "Name of Property Owner" at bounding box center [902, 220] width 1300 height 15
